Goal: Transaction & Acquisition: Purchase product/service

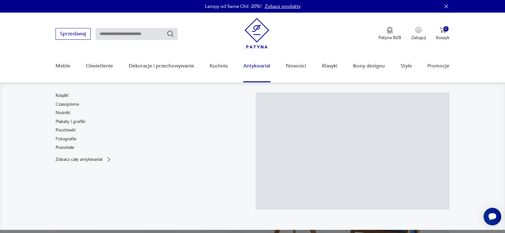
click at [262, 67] on link "Antykwariat" at bounding box center [257, 66] width 27 height 24
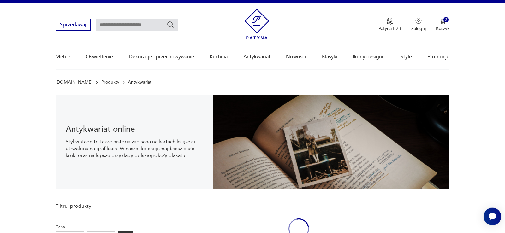
scroll to position [9, 0]
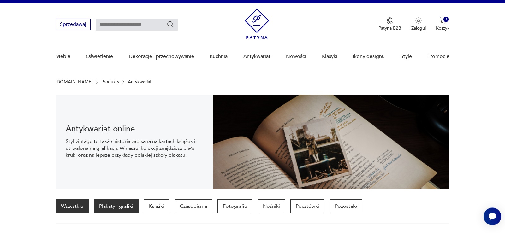
click at [126, 206] on p "Plakaty i grafiki" at bounding box center [116, 207] width 45 height 14
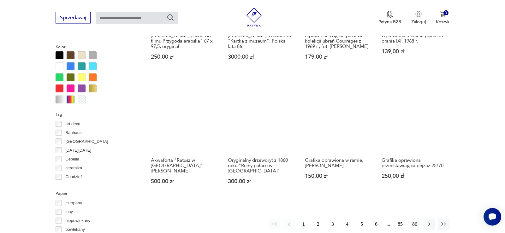
scroll to position [600, 0]
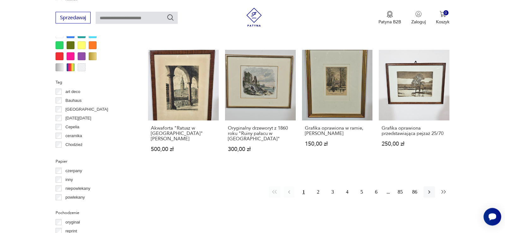
click at [443, 192] on icon "button" at bounding box center [444, 192] width 6 height 6
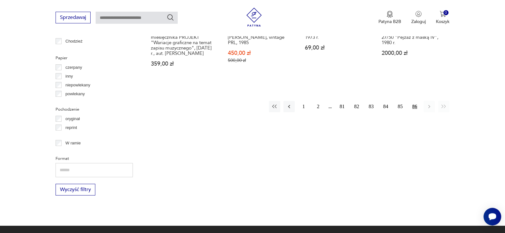
scroll to position [697, 0]
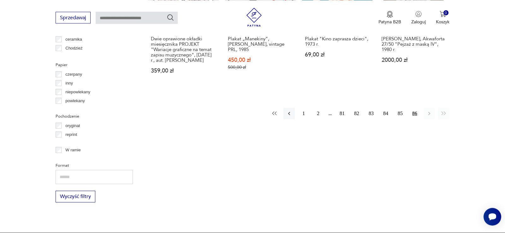
click at [275, 111] on icon "button" at bounding box center [275, 114] width 6 height 6
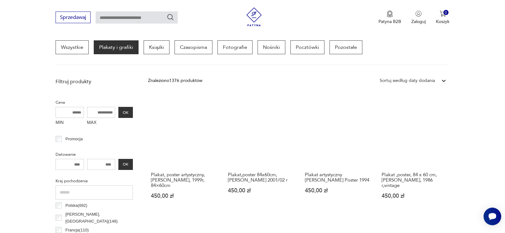
scroll to position [149, 0]
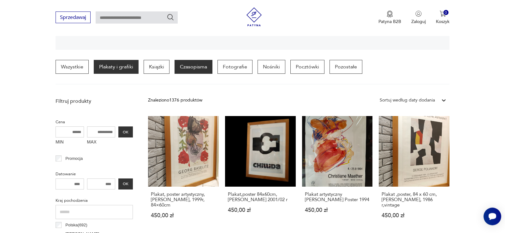
click at [189, 68] on p "Czasopisma" at bounding box center [194, 67] width 38 height 14
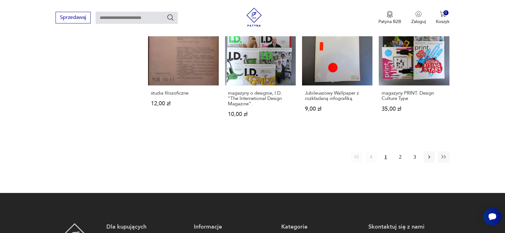
scroll to position [632, 0]
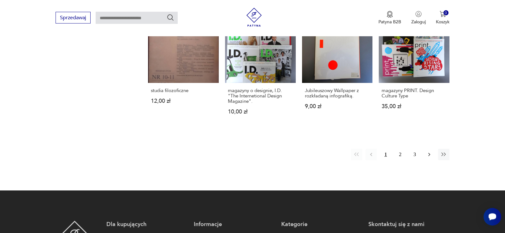
click at [429, 156] on icon "button" at bounding box center [429, 155] width 6 height 6
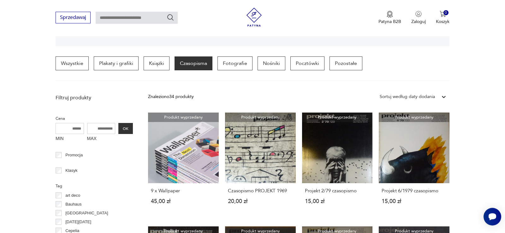
scroll to position [117, 0]
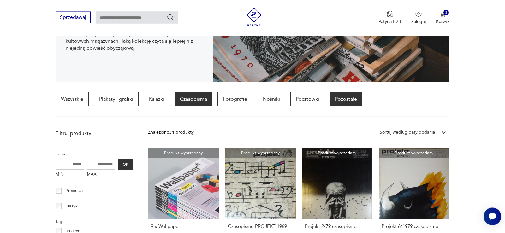
click at [342, 102] on p "Pozostałe" at bounding box center [346, 100] width 33 height 14
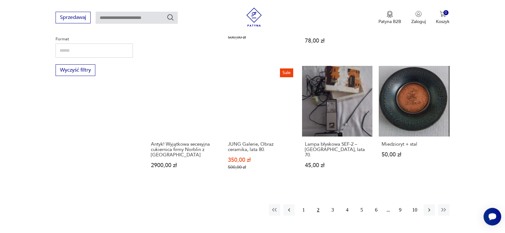
scroll to position [600, 0]
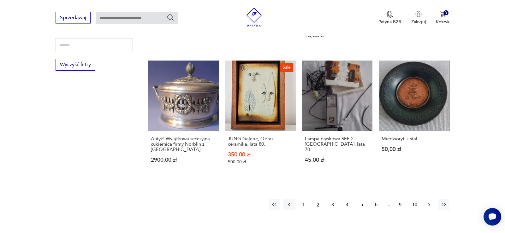
click at [430, 203] on icon "button" at bounding box center [430, 204] width 2 height 3
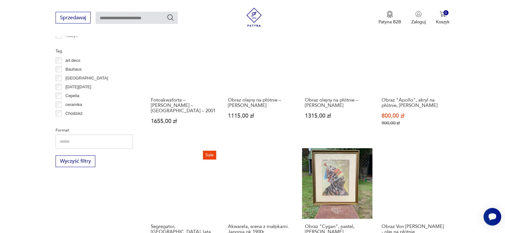
scroll to position [568, 0]
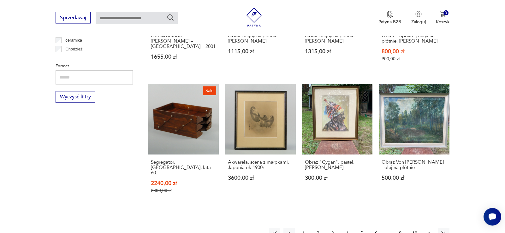
click at [430, 231] on icon "button" at bounding box center [429, 234] width 6 height 6
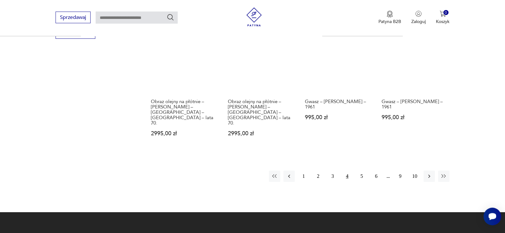
scroll to position [632, 0]
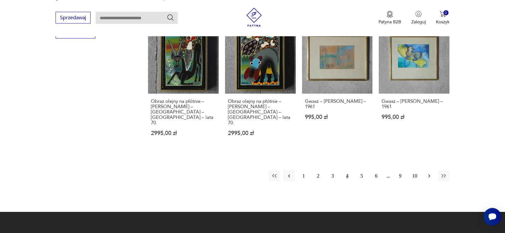
click at [431, 173] on icon "button" at bounding box center [429, 176] width 6 height 6
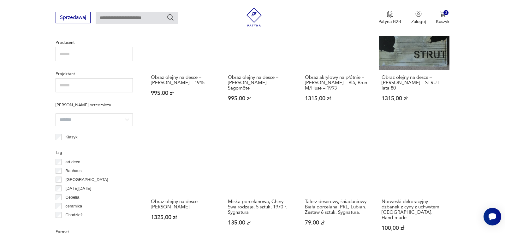
scroll to position [439, 0]
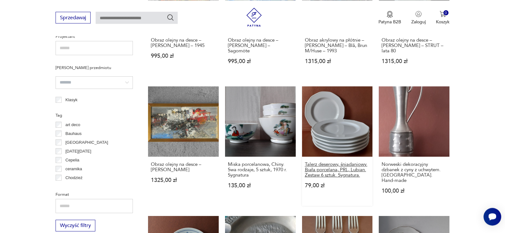
click at [341, 162] on h3 "Talerz deserowy, śniadaniowy. Biała porcelana, PRL, Lubian. Zestaw 6 sztuk. Syg…" at bounding box center [337, 170] width 65 height 16
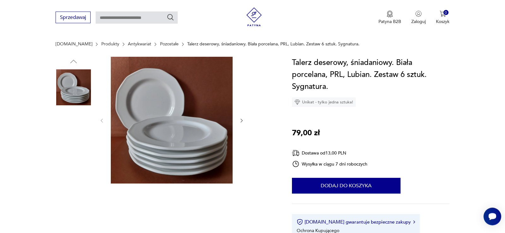
scroll to position [64, 0]
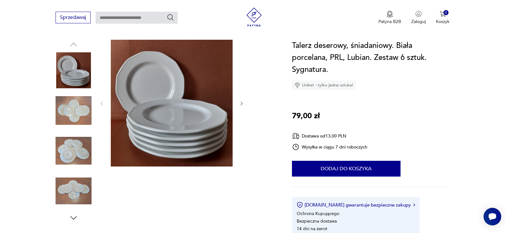
click at [70, 115] on img at bounding box center [74, 111] width 36 height 36
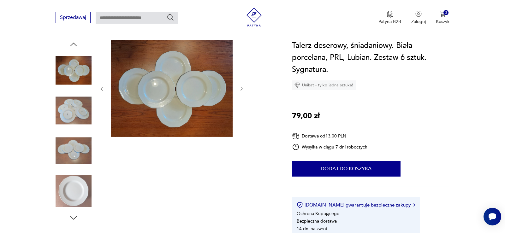
click at [73, 150] on img at bounding box center [74, 151] width 36 height 36
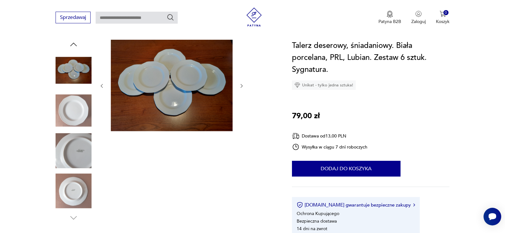
click at [72, 182] on img at bounding box center [74, 191] width 36 height 36
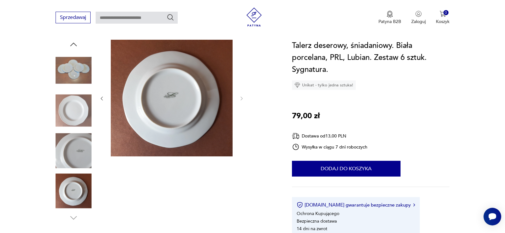
click at [171, 97] on img at bounding box center [172, 98] width 122 height 117
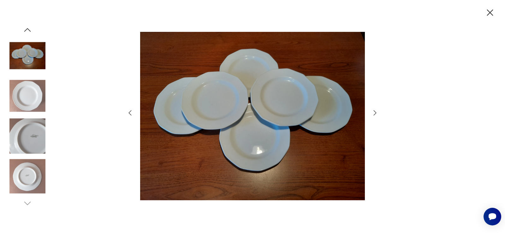
click at [28, 139] on img at bounding box center [27, 136] width 36 height 36
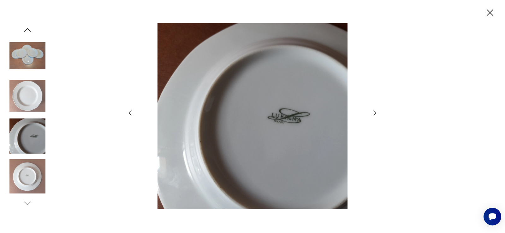
click at [374, 111] on icon "button" at bounding box center [376, 113] width 8 height 8
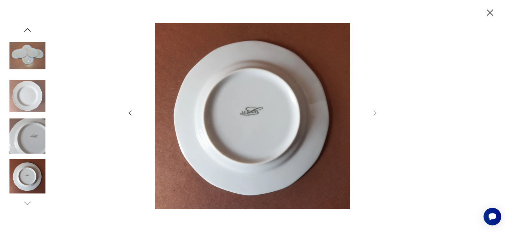
click at [489, 12] on icon "button" at bounding box center [490, 12] width 11 height 11
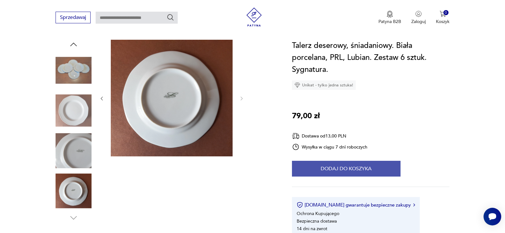
click at [345, 167] on button "Dodaj do koszyka" at bounding box center [346, 169] width 109 height 16
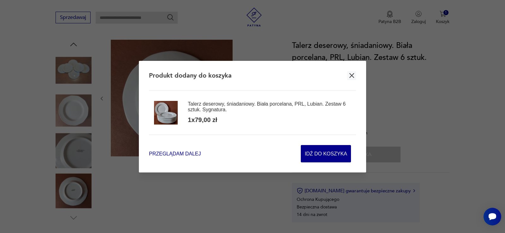
click at [176, 152] on span "Przeglądam dalej" at bounding box center [175, 153] width 52 height 7
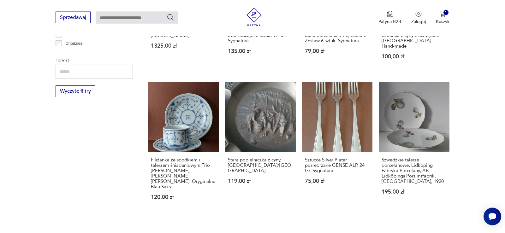
scroll to position [644, 0]
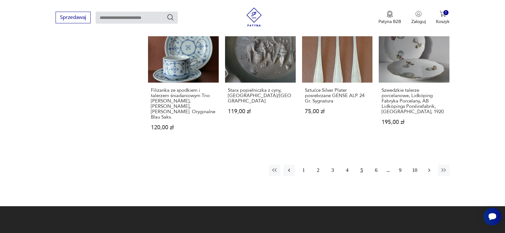
click at [429, 167] on icon "button" at bounding box center [429, 170] width 6 height 6
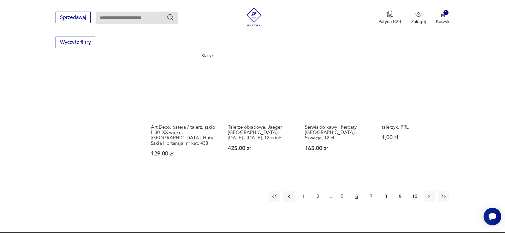
scroll to position [632, 0]
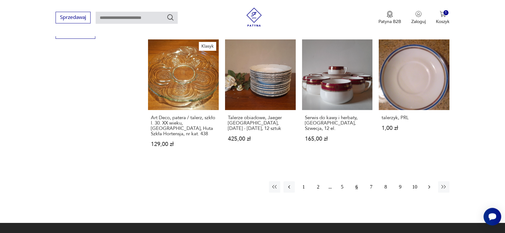
click at [430, 184] on icon "button" at bounding box center [429, 187] width 6 height 6
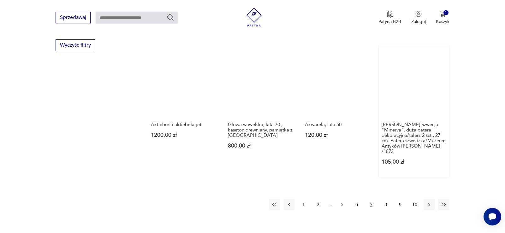
scroll to position [632, 0]
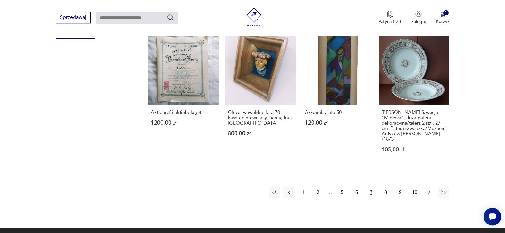
click at [429, 190] on icon "button" at bounding box center [429, 193] width 6 height 6
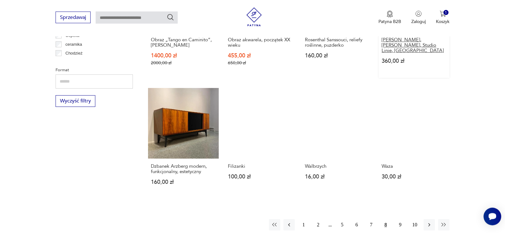
scroll to position [632, 0]
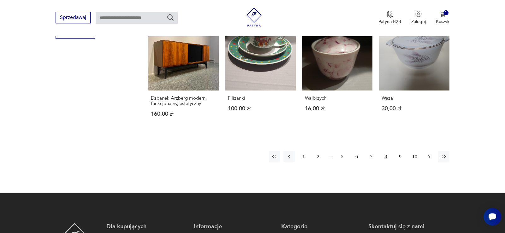
click at [430, 154] on icon "button" at bounding box center [429, 157] width 6 height 6
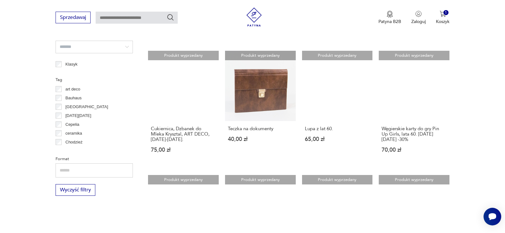
scroll to position [535, 0]
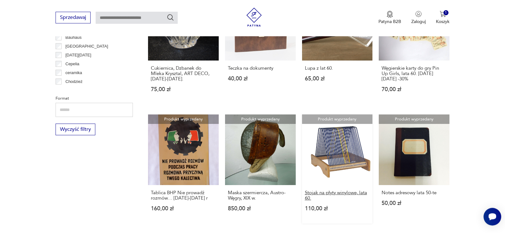
click at [323, 190] on h3 "Stojak na płyty winylowe, lata 60." at bounding box center [337, 195] width 65 height 11
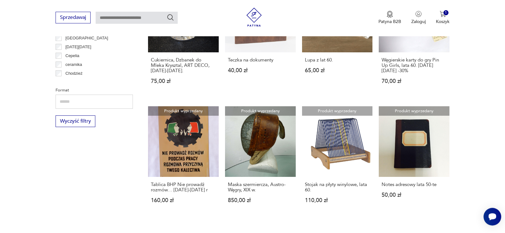
scroll to position [579, 0]
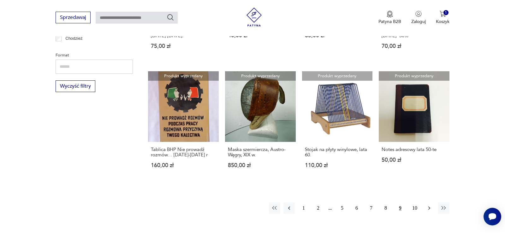
click at [429, 207] on icon "button" at bounding box center [430, 208] width 2 height 3
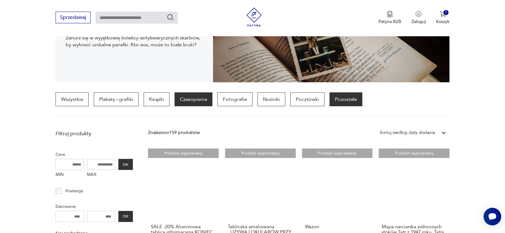
scroll to position [20, 0]
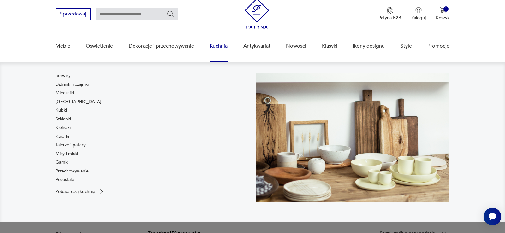
click at [216, 47] on link "Kuchnia" at bounding box center [219, 46] width 18 height 24
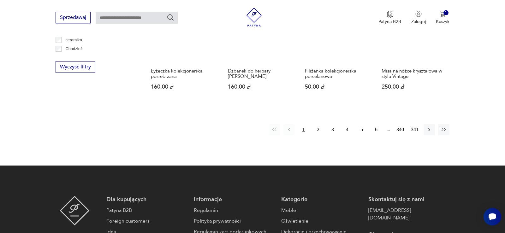
scroll to position [656, 0]
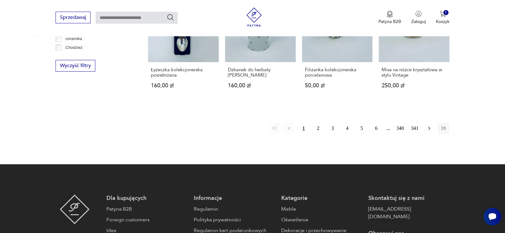
click at [429, 130] on icon "button" at bounding box center [430, 128] width 2 height 3
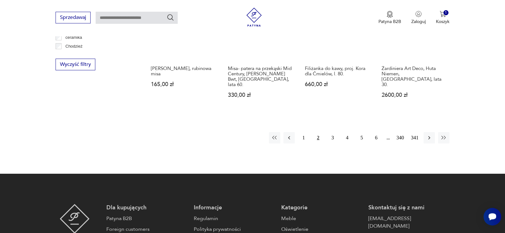
scroll to position [683, 0]
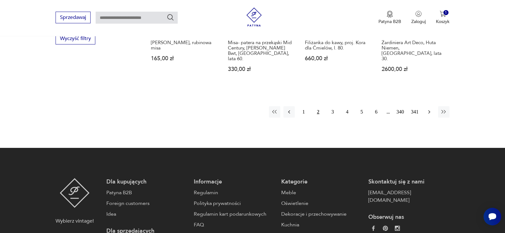
click at [428, 109] on icon "button" at bounding box center [429, 112] width 6 height 6
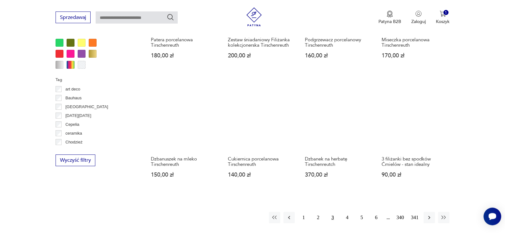
scroll to position [619, 0]
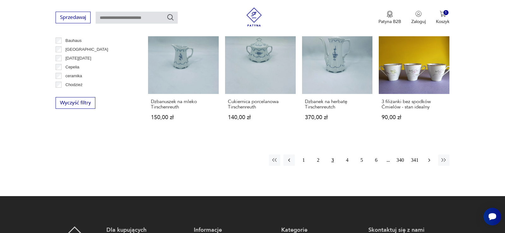
click at [430, 160] on icon "button" at bounding box center [430, 160] width 2 height 3
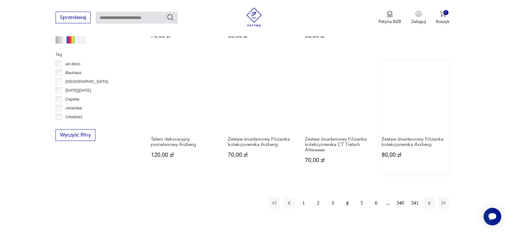
scroll to position [619, 0]
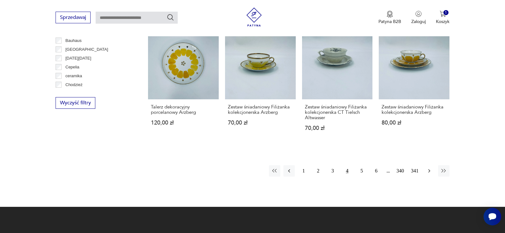
click at [430, 173] on icon "button" at bounding box center [430, 171] width 2 height 3
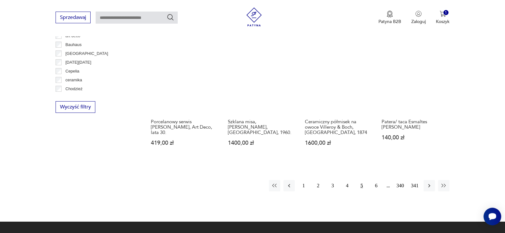
scroll to position [619, 0]
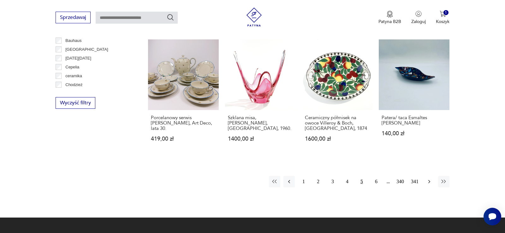
click at [429, 180] on icon "button" at bounding box center [430, 181] width 2 height 3
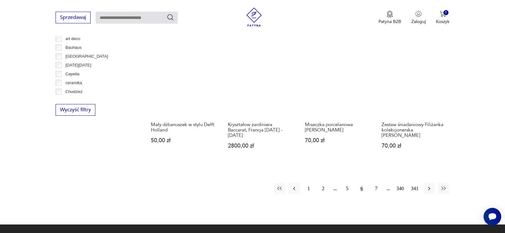
scroll to position [619, 0]
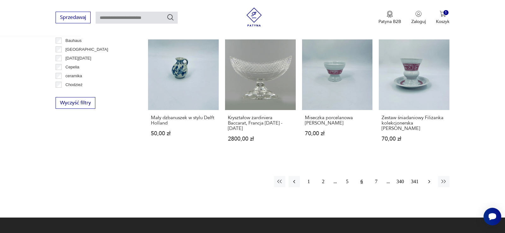
click at [430, 180] on icon "button" at bounding box center [430, 181] width 2 height 3
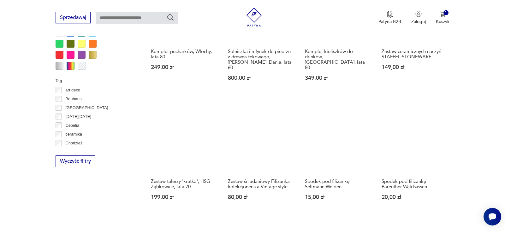
scroll to position [619, 0]
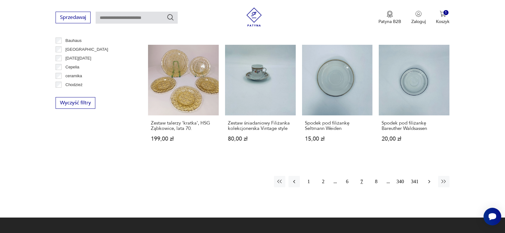
click at [428, 179] on icon "button" at bounding box center [429, 182] width 6 height 6
click at [430, 179] on icon "button" at bounding box center [429, 182] width 6 height 6
click at [428, 179] on icon "button" at bounding box center [429, 182] width 6 height 6
click at [378, 176] on button "11" at bounding box center [376, 181] width 11 height 11
click at [379, 176] on button "12" at bounding box center [376, 181] width 11 height 11
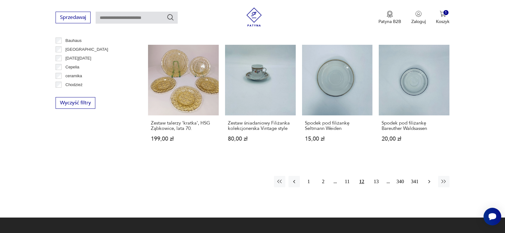
click at [430, 179] on icon "button" at bounding box center [429, 182] width 6 height 6
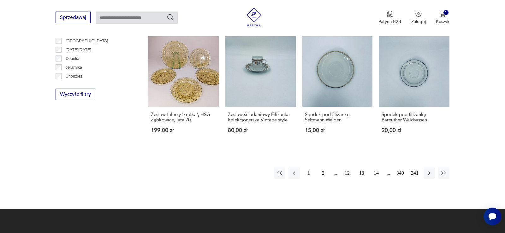
scroll to position [651, 0]
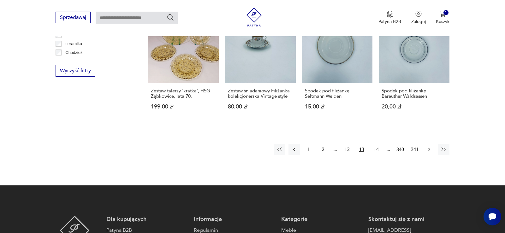
click at [428, 147] on icon "button" at bounding box center [429, 150] width 6 height 6
click at [378, 144] on button "15" at bounding box center [376, 149] width 11 height 11
click at [380, 144] on button "16" at bounding box center [376, 149] width 11 height 11
